Goal: Obtain resource: Download file/media

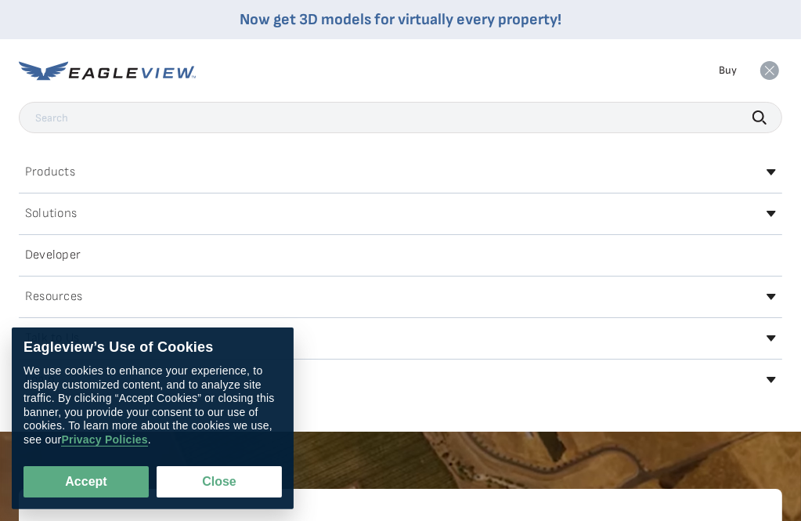
click at [376, 74] on div "Products Solutions Developer Resources Search Talk To Us Buy Login" at bounding box center [400, 70] width 763 height 63
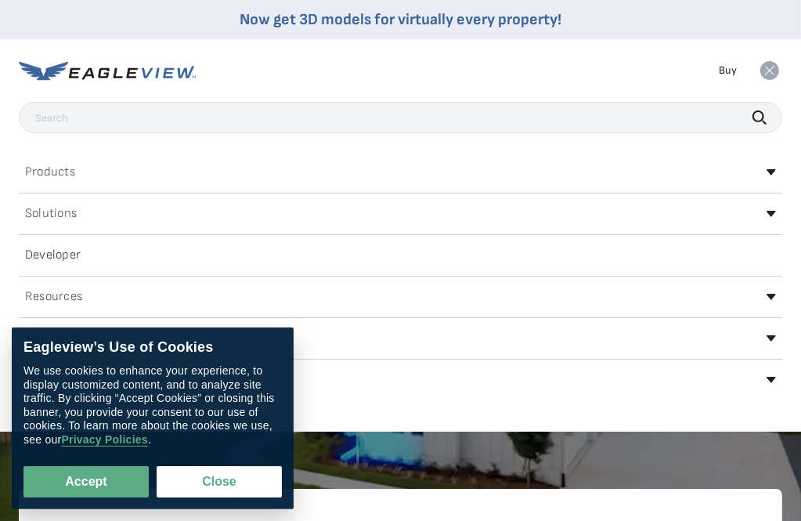
click at [777, 77] on rect at bounding box center [769, 70] width 25 height 25
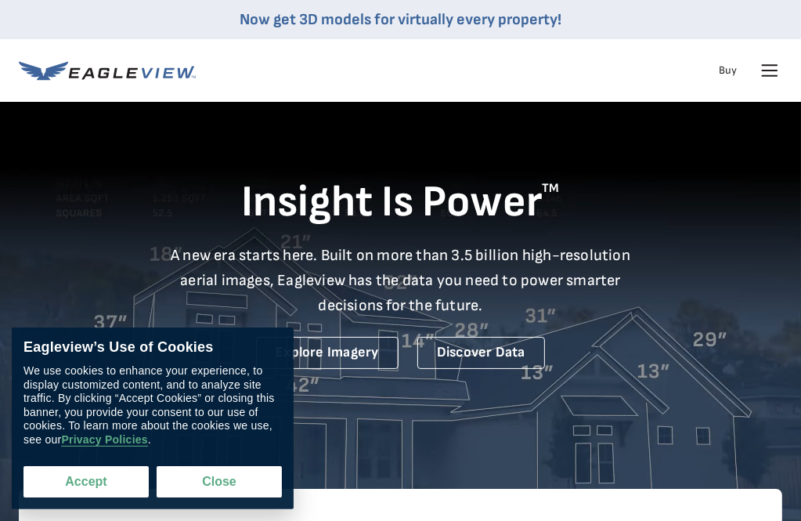
click at [110, 491] on button "Accept" at bounding box center [85, 481] width 125 height 31
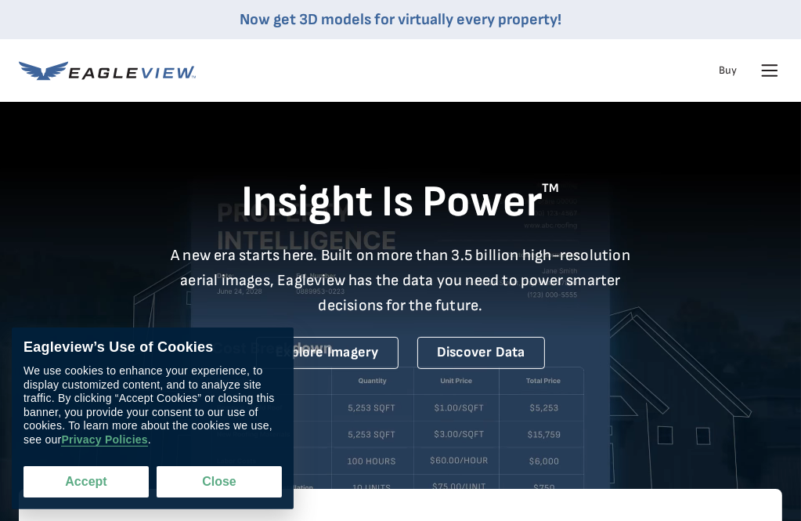
checkbox input "true"
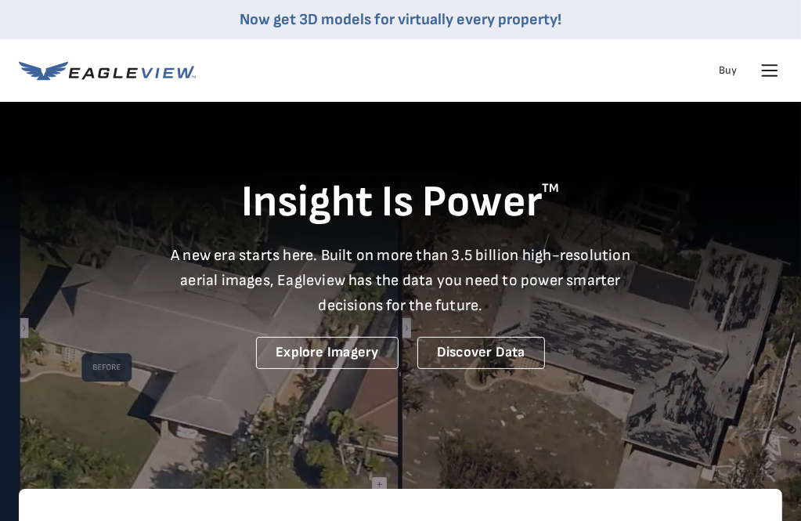
click at [103, 78] on icon at bounding box center [107, 71] width 177 height 20
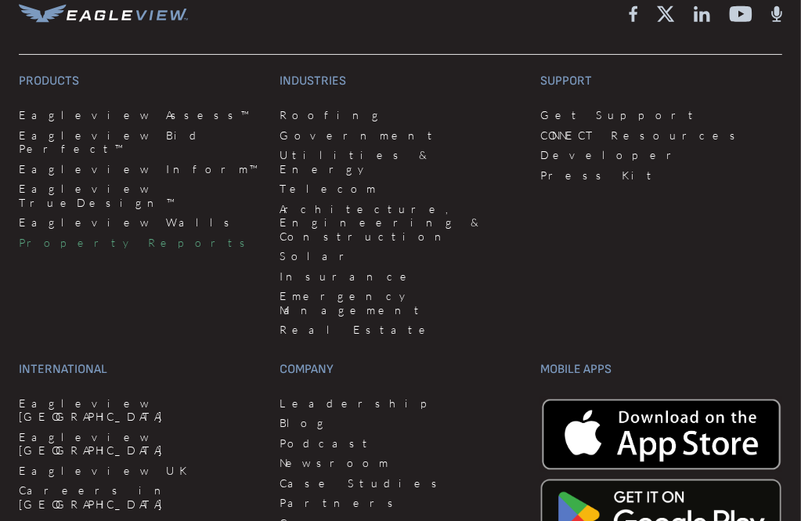
scroll to position [4201, 0]
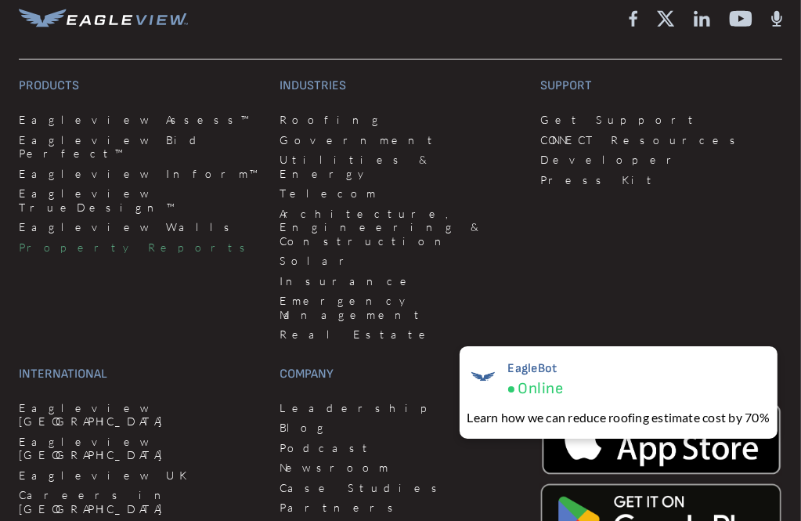
click at [84, 240] on link "Property Reports" at bounding box center [140, 247] width 242 height 14
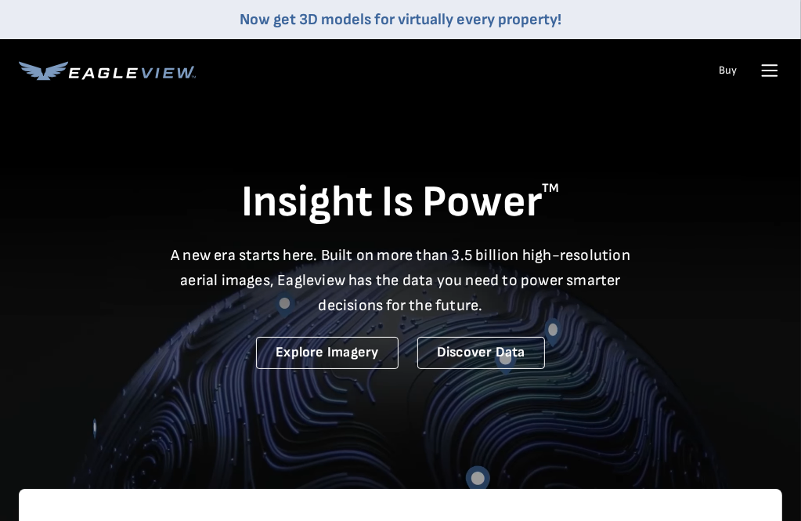
click at [294, 21] on link "Now get 3D models for virtually every property!" at bounding box center [401, 19] width 322 height 19
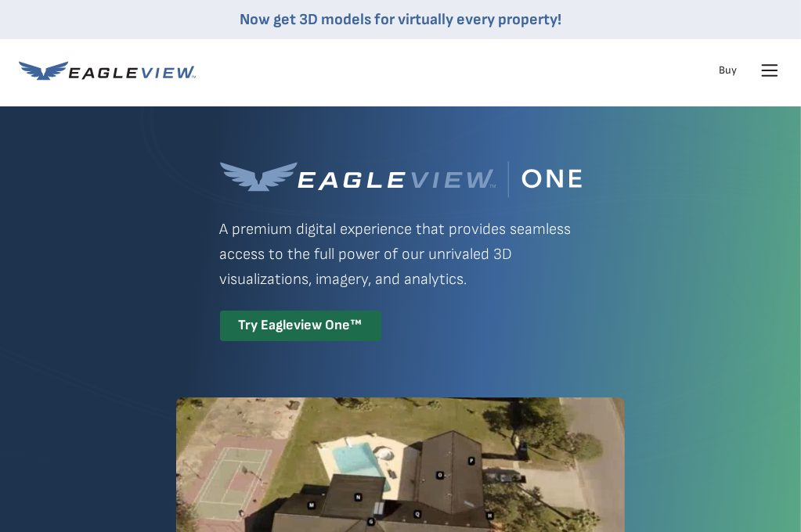
click at [774, 71] on icon at bounding box center [769, 70] width 25 height 25
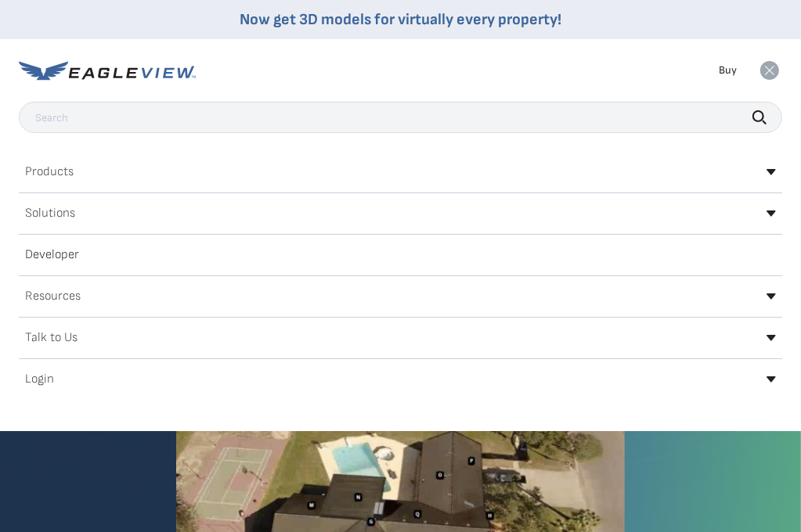
click at [32, 384] on h2 "Login" at bounding box center [39, 379] width 29 height 13
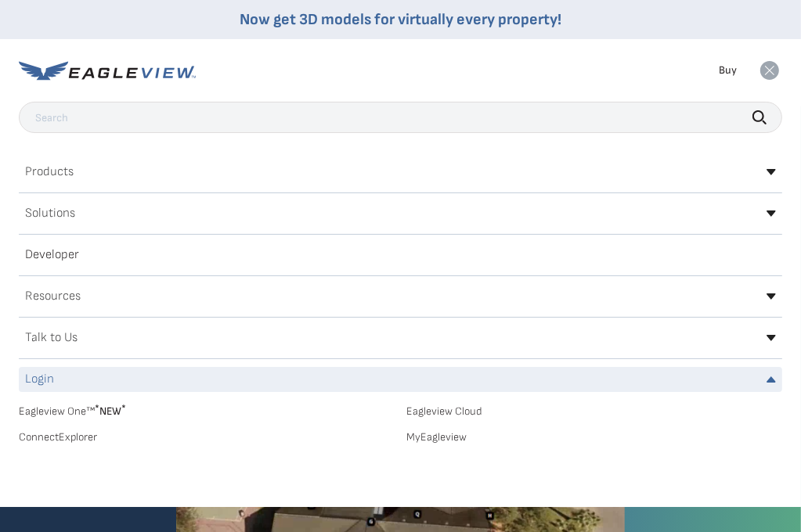
click at [35, 378] on h2 "Login" at bounding box center [39, 379] width 29 height 13
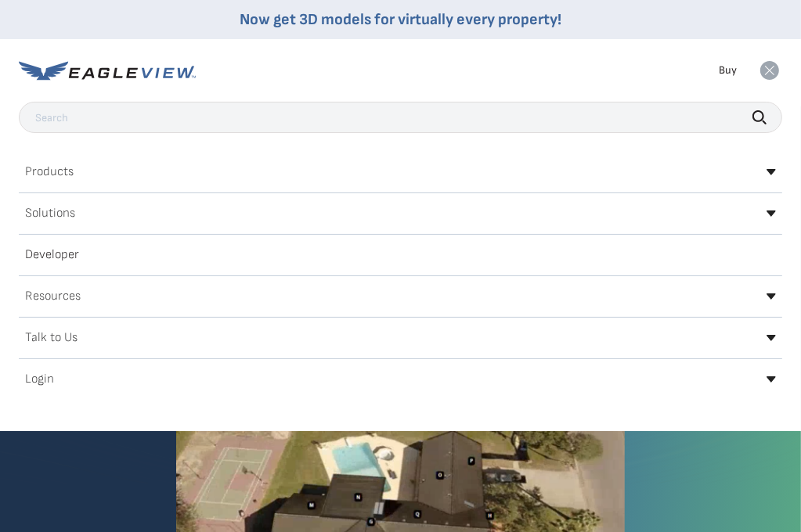
click at [41, 381] on h2 "Login" at bounding box center [39, 379] width 29 height 13
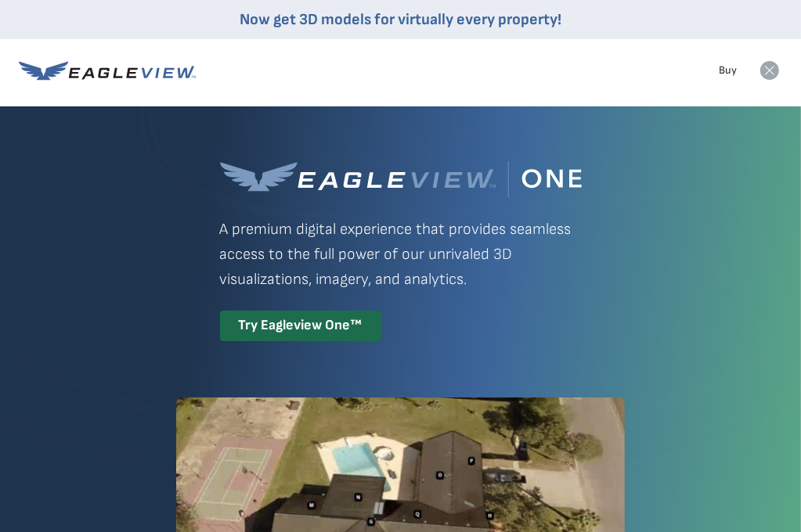
click at [765, 69] on icon at bounding box center [769, 70] width 19 height 19
click at [765, 71] on icon at bounding box center [769, 70] width 25 height 25
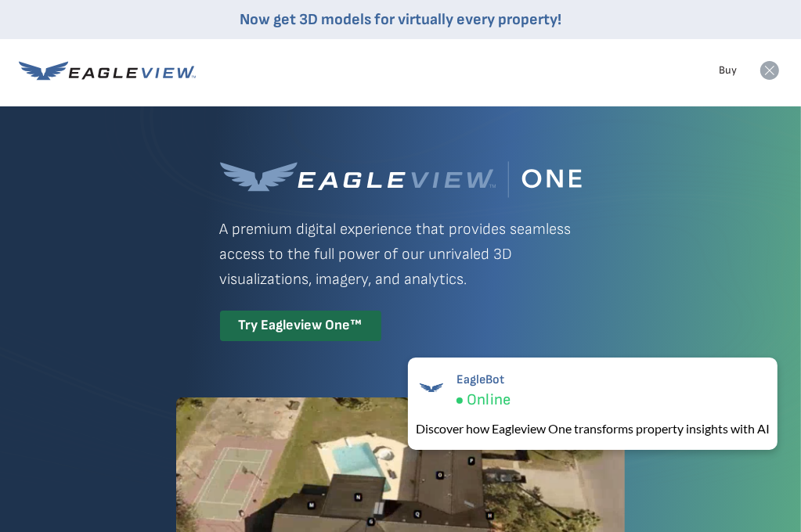
click at [765, 68] on icon at bounding box center [769, 70] width 19 height 19
drag, startPoint x: 766, startPoint y: 72, endPoint x: 679, endPoint y: 103, distance: 92.1
click at [759, 66] on icon at bounding box center [769, 70] width 25 height 25
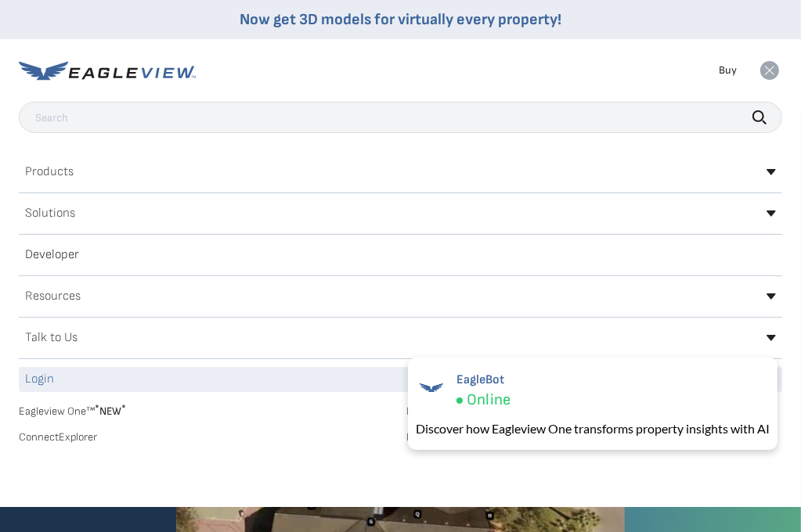
click at [63, 377] on div "Login" at bounding box center [400, 379] width 763 height 25
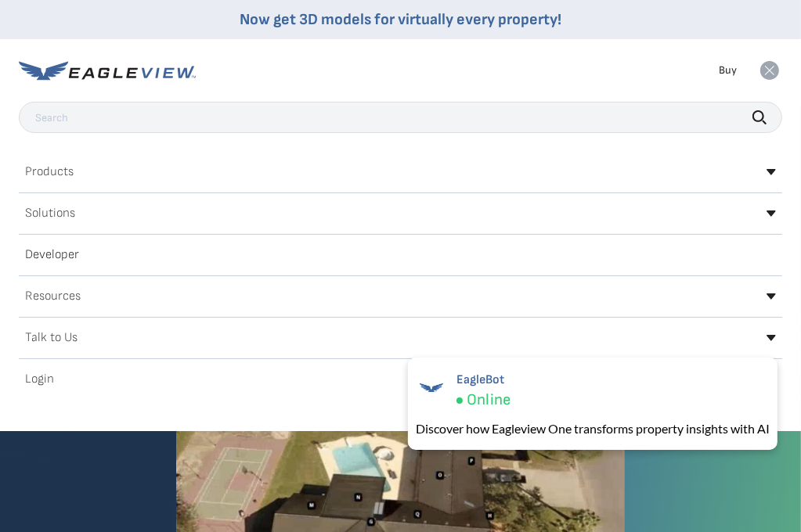
click at [34, 384] on h2 "Login" at bounding box center [39, 379] width 29 height 13
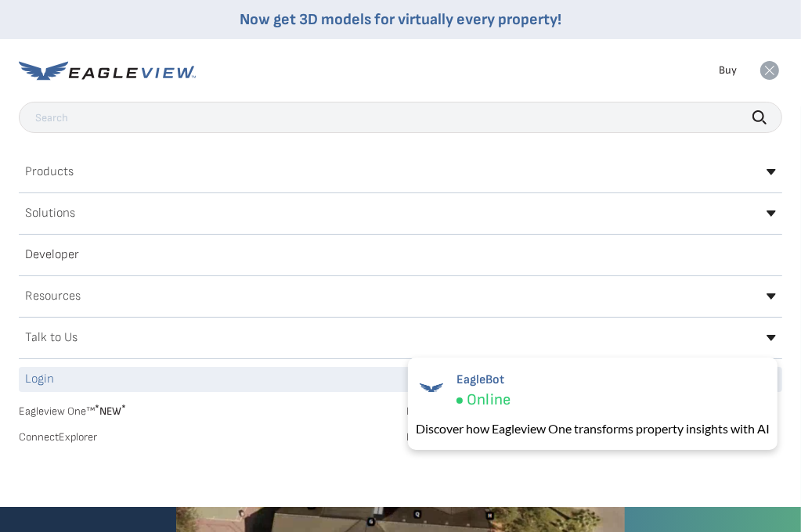
click at [50, 441] on link "ConnectExplorer" at bounding box center [207, 438] width 376 height 14
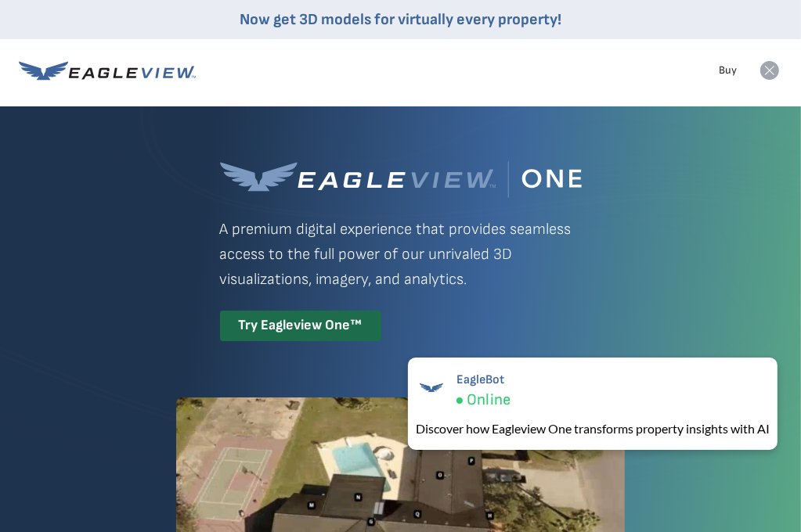
click at [782, 71] on nav "Now get 3D models for virtually every property! Products Solutions Developer Re…" at bounding box center [400, 51] width 801 height 102
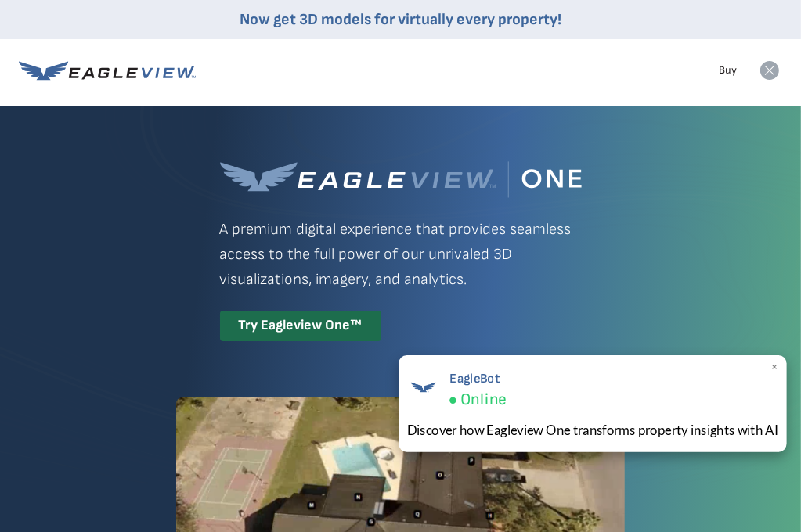
click at [669, 394] on div "EagleBot Online" at bounding box center [593, 389] width 372 height 43
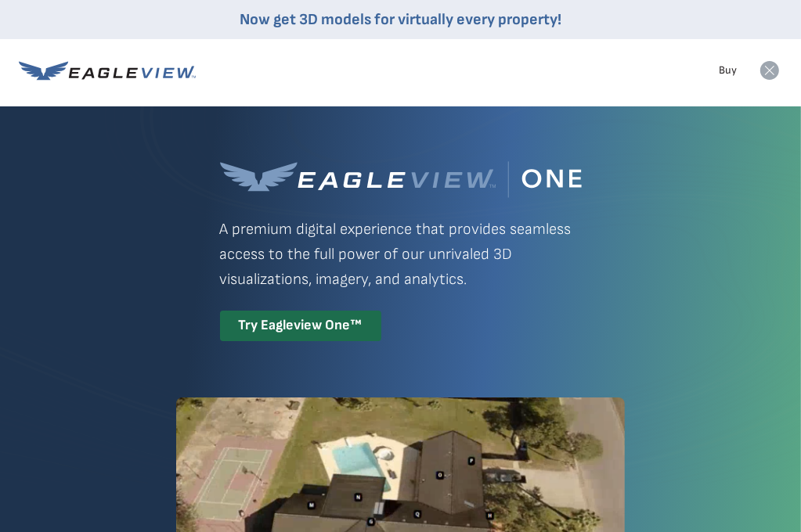
click at [770, 62] on icon at bounding box center [769, 70] width 25 height 25
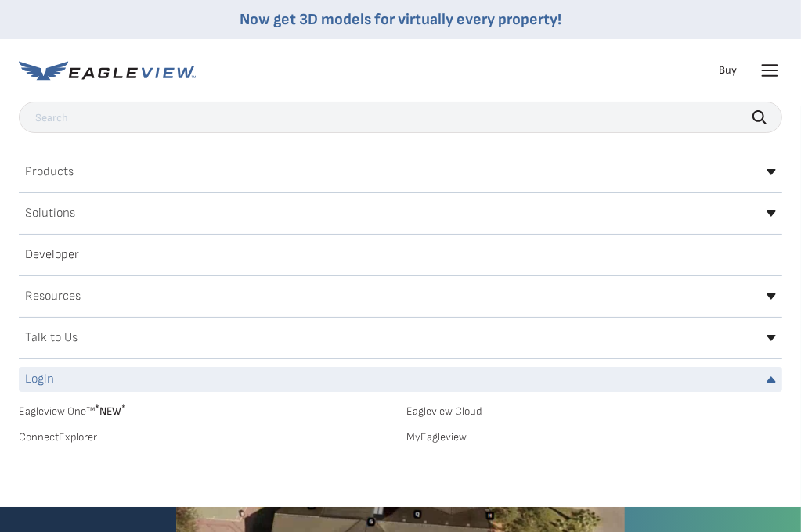
click at [442, 425] on div "Eagleview One™ * NEW * Eagleview Cloud ConnectExplorer MyEagleview" at bounding box center [400, 422] width 763 height 45
click at [437, 435] on link "MyEagleview" at bounding box center [595, 438] width 376 height 14
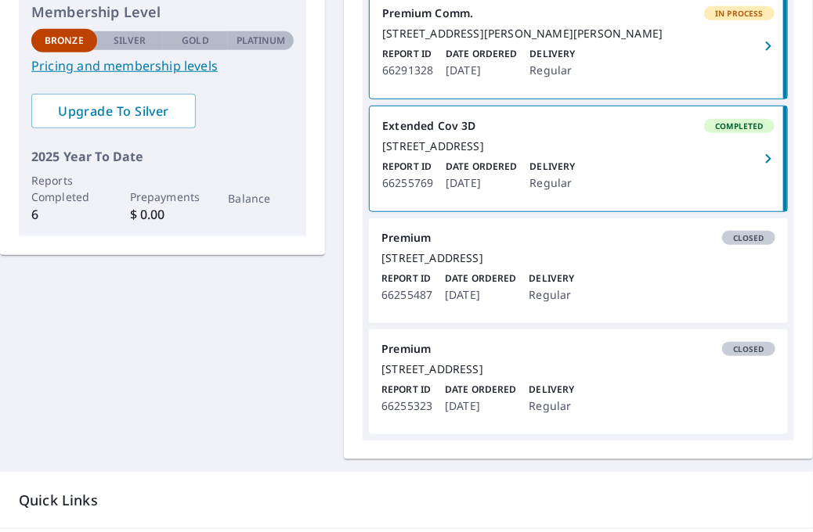
scroll to position [548, 0]
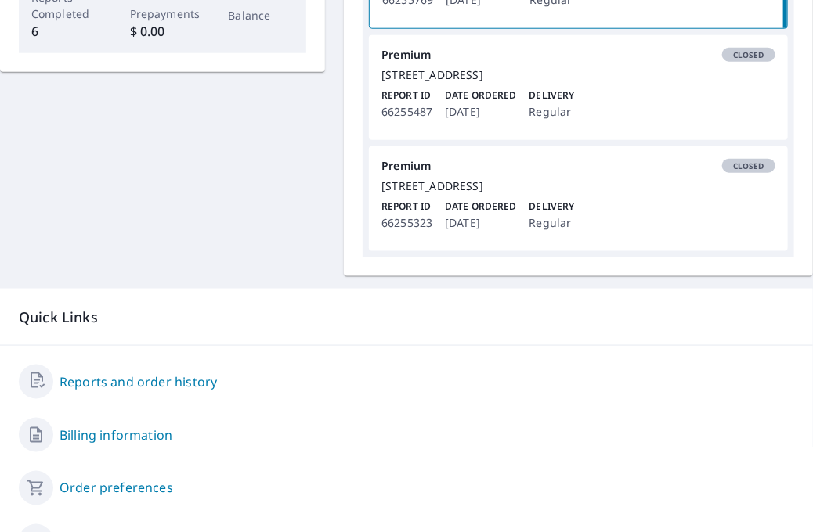
click at [422, 82] on div "[STREET_ADDRESS]" at bounding box center [578, 75] width 394 height 14
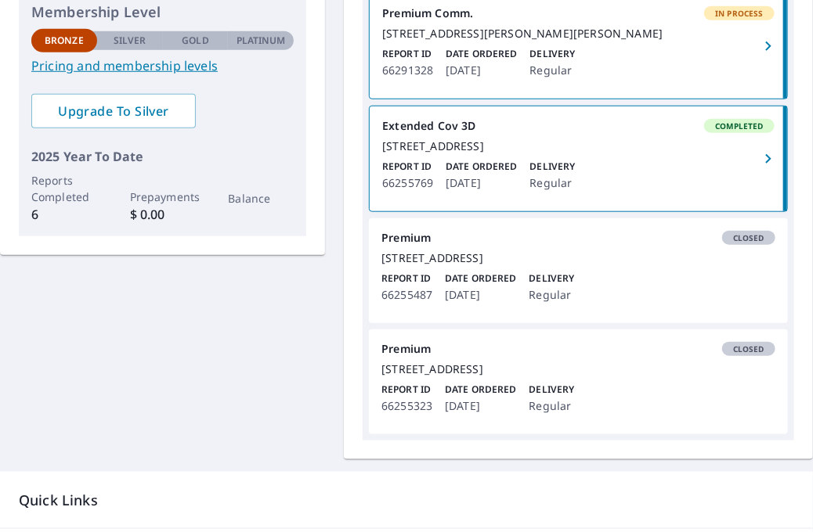
click at [442, 153] on div "[STREET_ADDRESS]" at bounding box center [578, 146] width 392 height 14
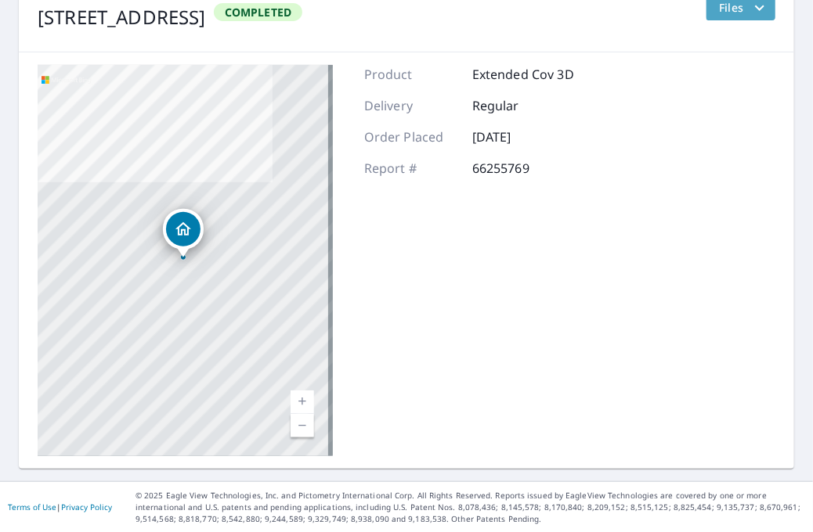
click at [750, 6] on icon "filesDropdownBtn-66255769" at bounding box center [759, 7] width 19 height 19
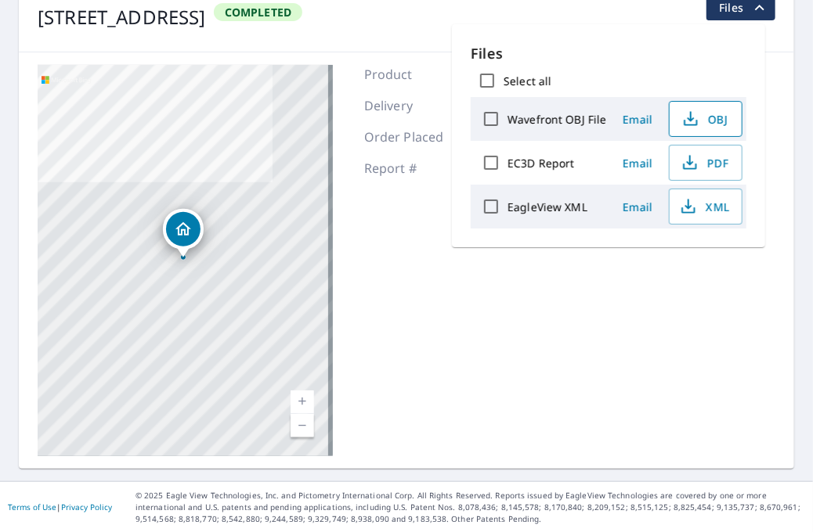
click at [691, 119] on icon "button" at bounding box center [690, 119] width 19 height 19
click at [720, 161] on span "PDF" at bounding box center [704, 162] width 50 height 19
click at [720, 206] on span "XML" at bounding box center [704, 206] width 50 height 19
